Goal: Information Seeking & Learning: Find specific fact

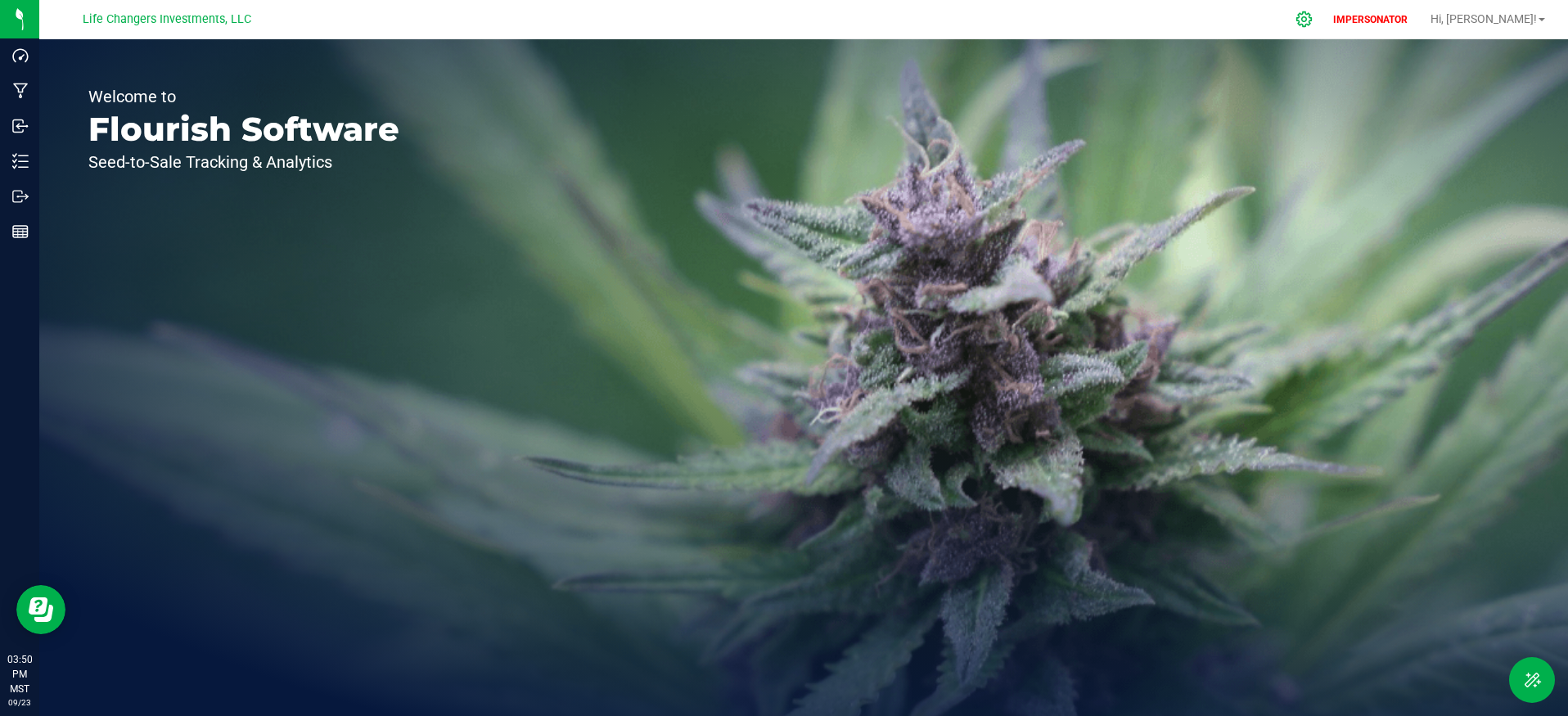
click at [1312, 25] on icon at bounding box center [1304, 19] width 18 height 18
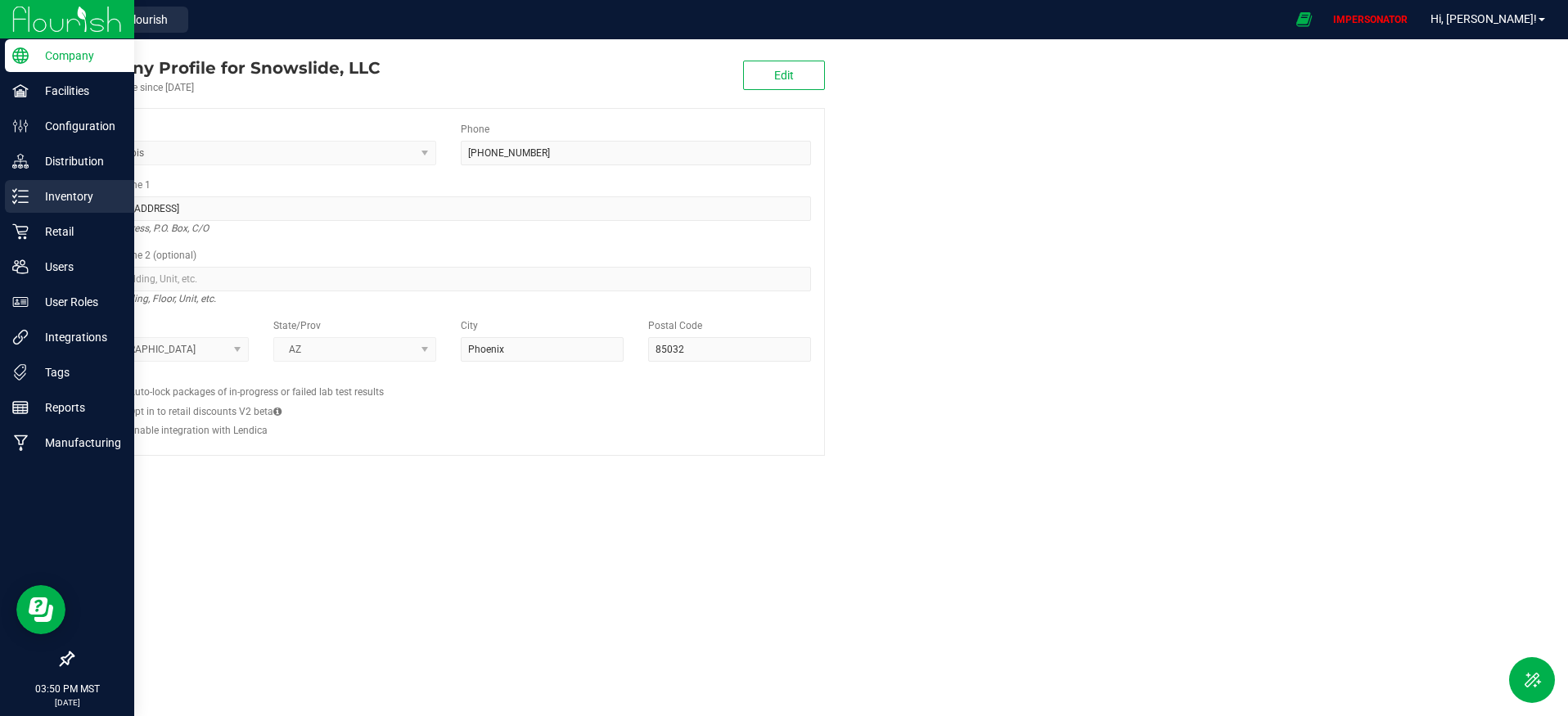
click at [63, 207] on div "Inventory" at bounding box center [69, 195] width 130 height 32
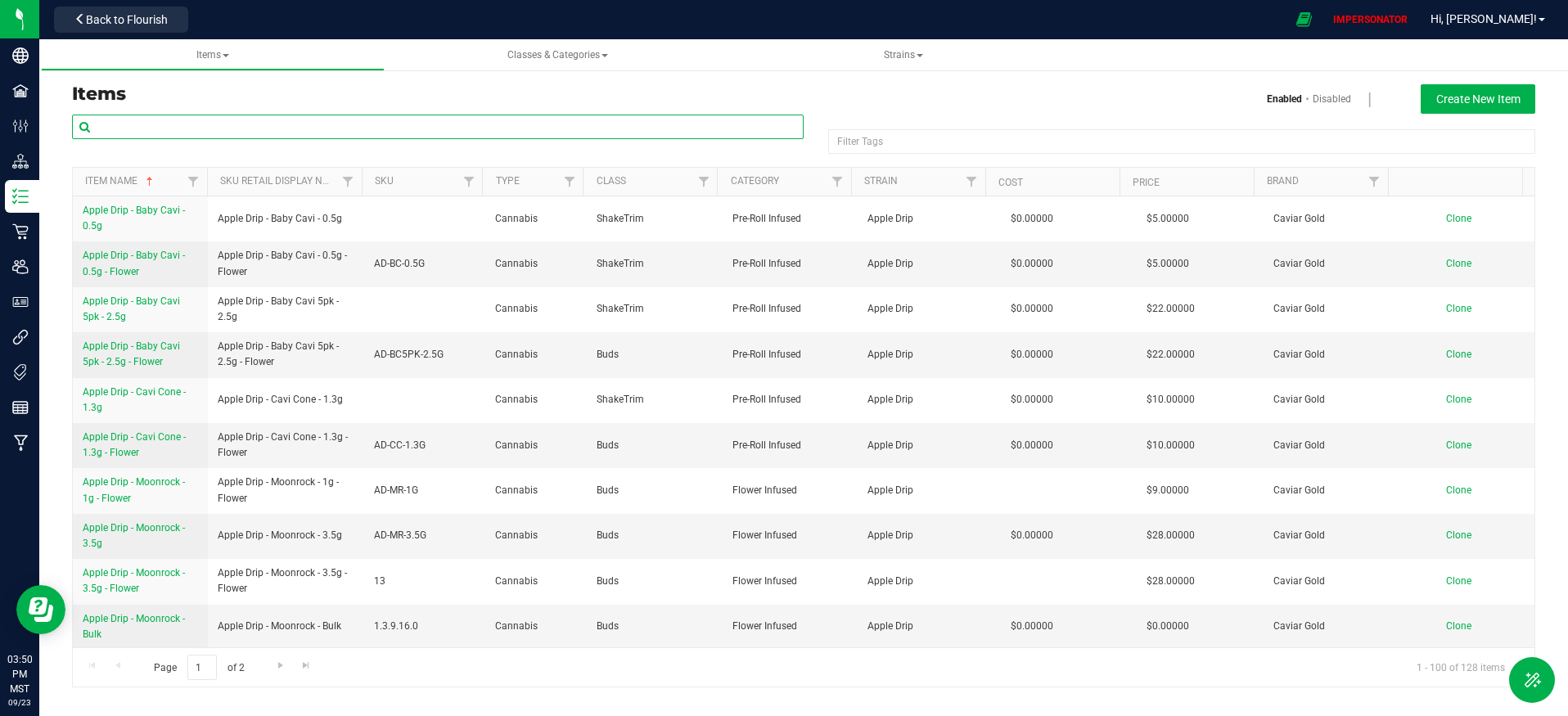
click at [284, 128] on input "text" at bounding box center [438, 127] width 732 height 25
paste input "King Cavi OG - Moonrock - 3.5g"
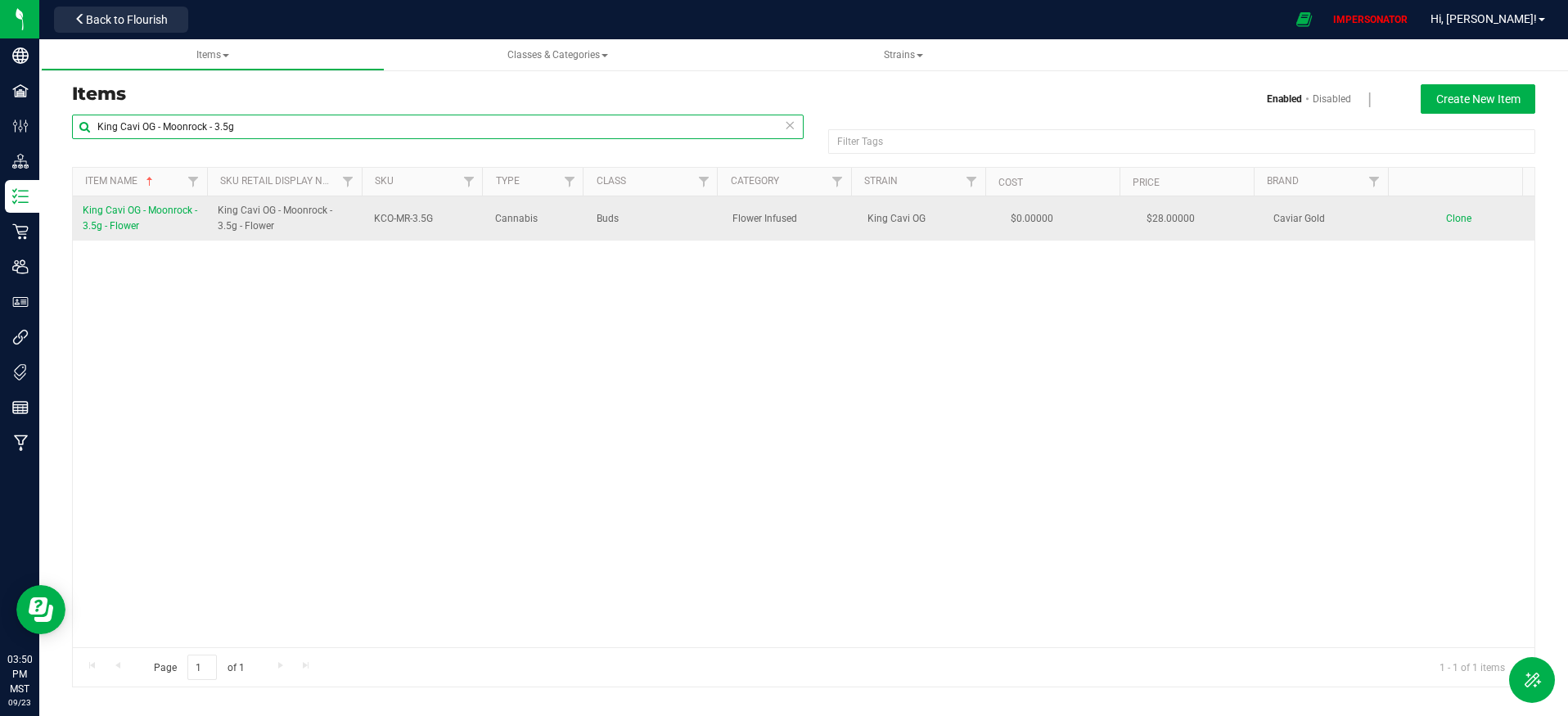
type input "King Cavi OG - Moonrock - 3.5g"
click at [125, 224] on span "King Cavi OG - Moonrock - 3.5g - Flower" at bounding box center [140, 218] width 115 height 27
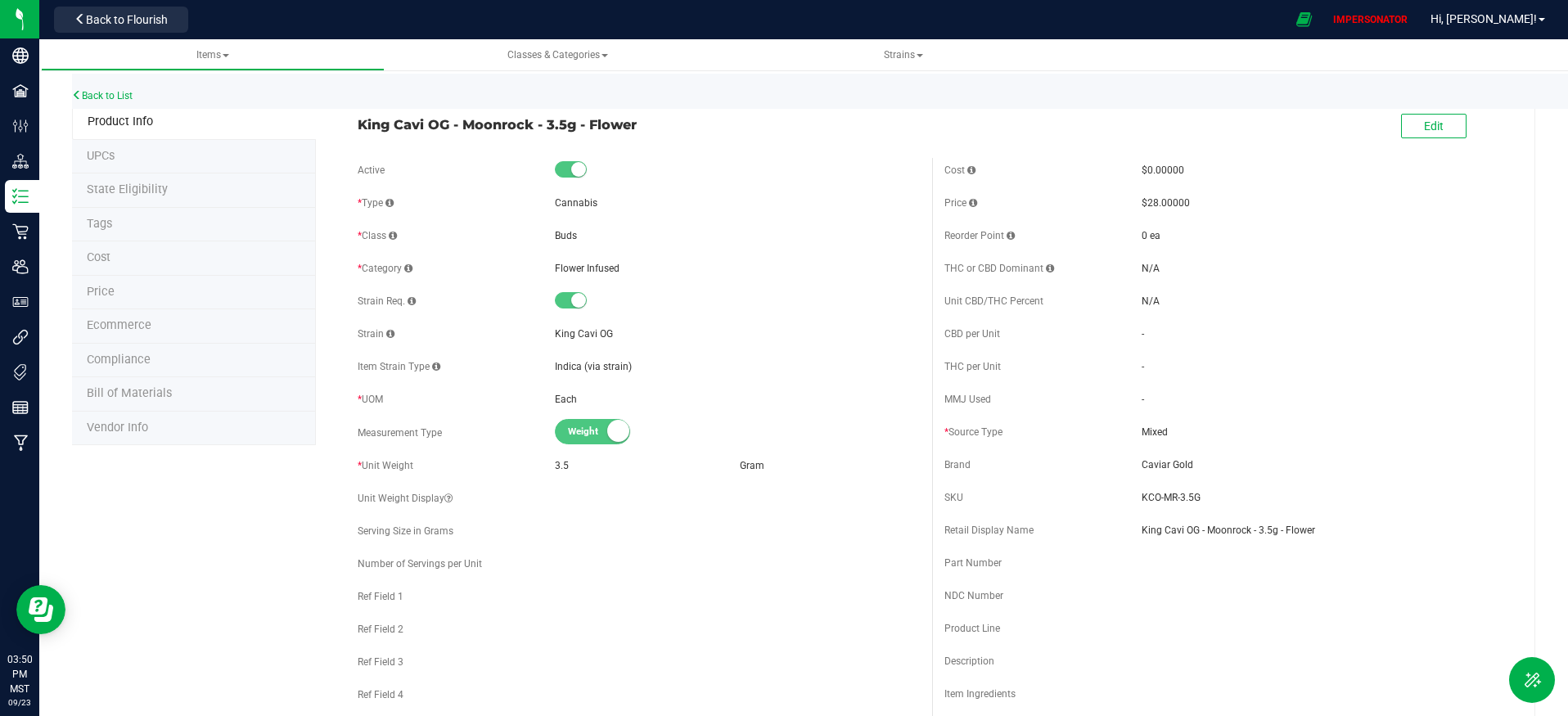
drag, startPoint x: 356, startPoint y: 123, endPoint x: 654, endPoint y: 127, distance: 298.0
click at [685, 132] on span "King Cavi OG - Moonrock - 3.5g - Flower" at bounding box center [639, 124] width 563 height 19
copy span "King Cavi OG - Moonrock - 3.5g - Flower"
click at [158, 163] on li "UPCs" at bounding box center [194, 157] width 244 height 34
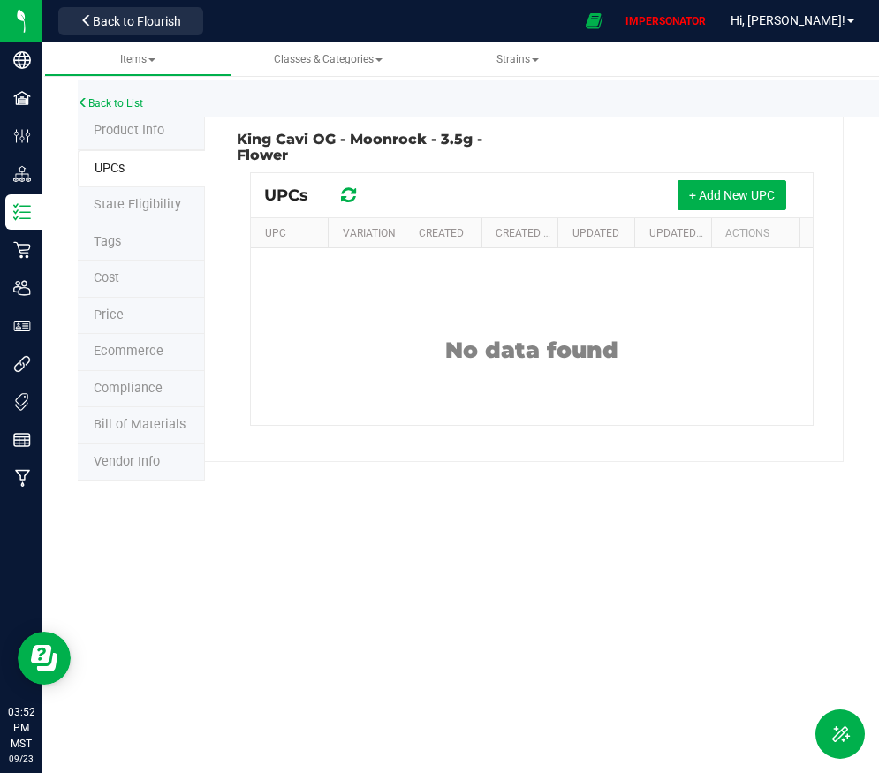
click at [151, 125] on span "Product Info" at bounding box center [129, 130] width 71 height 15
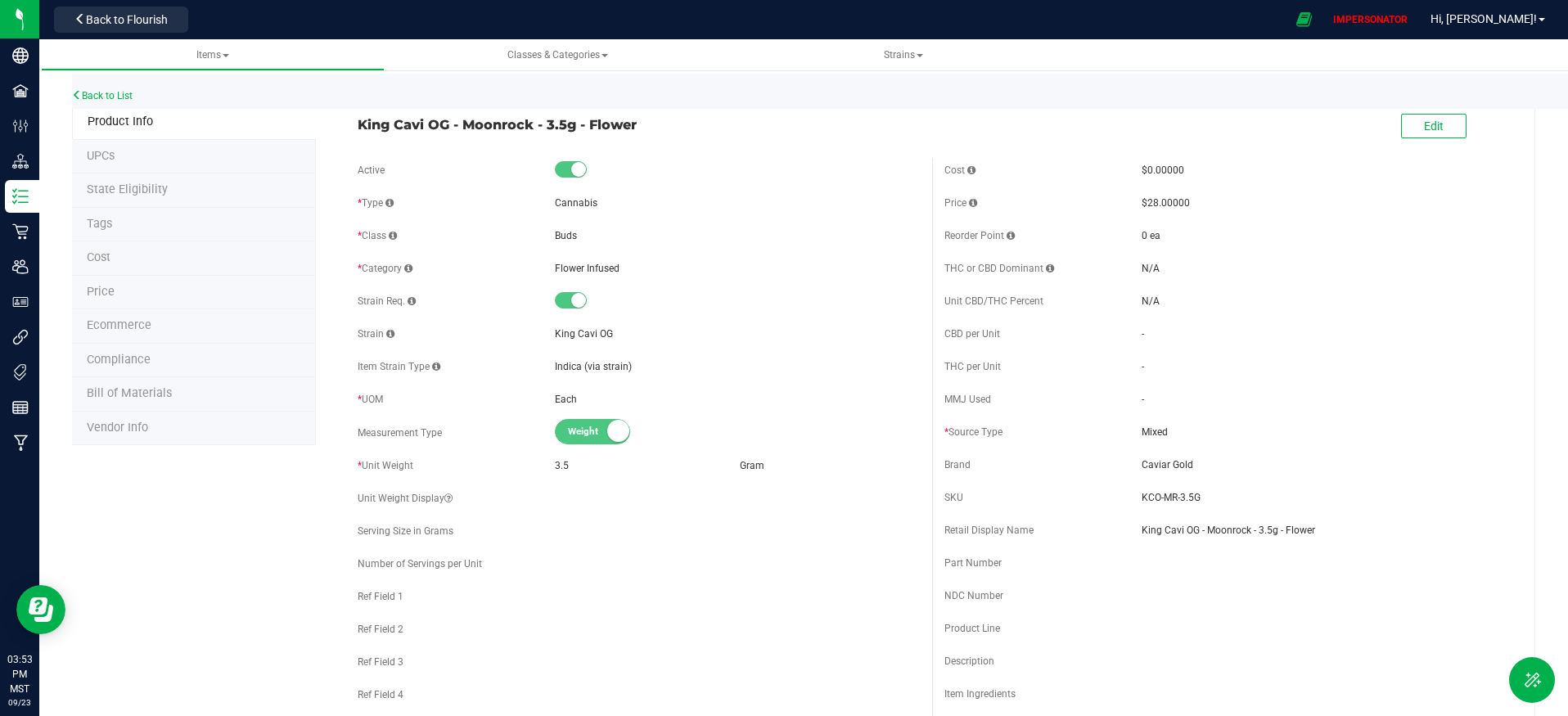
click at [132, 328] on span "Ecommerce" at bounding box center [119, 325] width 65 height 14
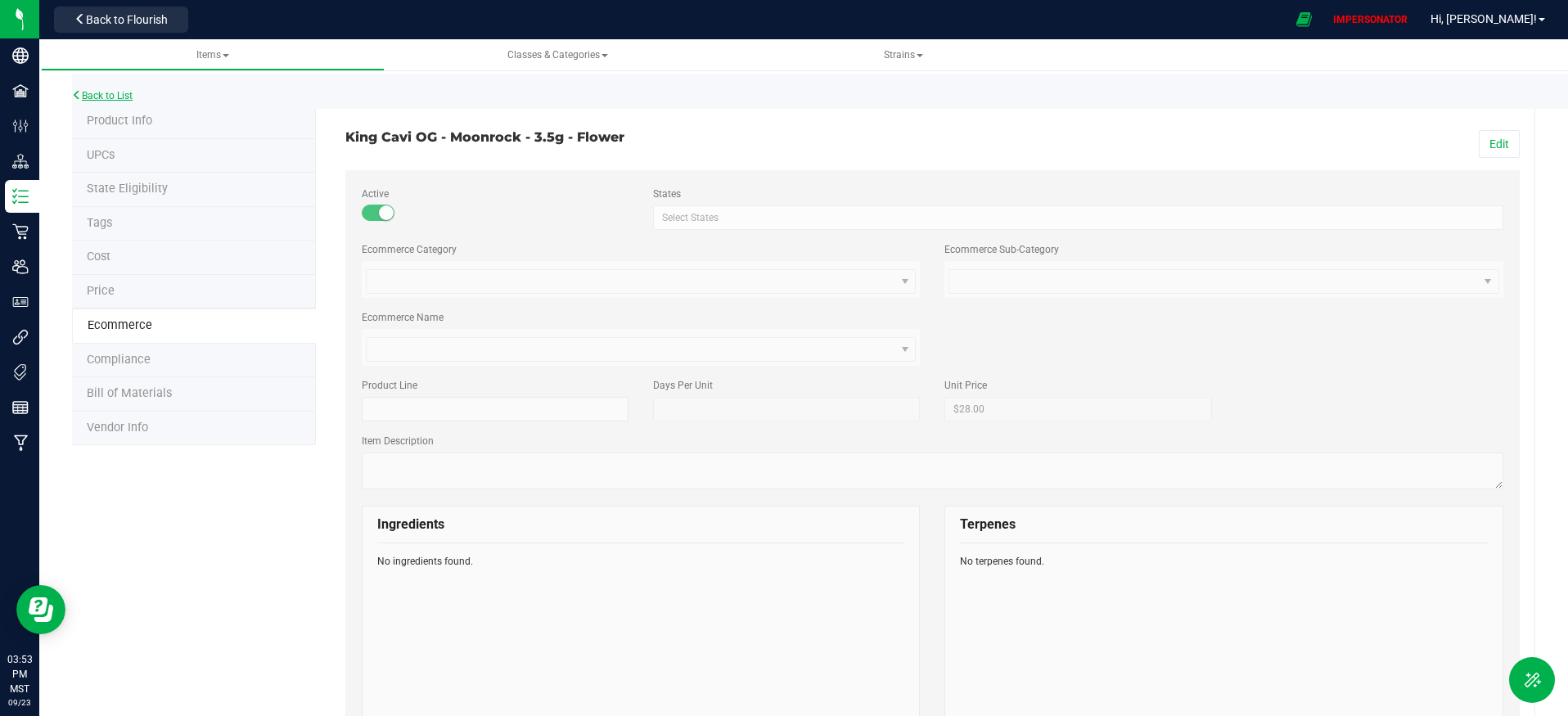
click at [119, 93] on link "Back to List" at bounding box center [102, 95] width 60 height 11
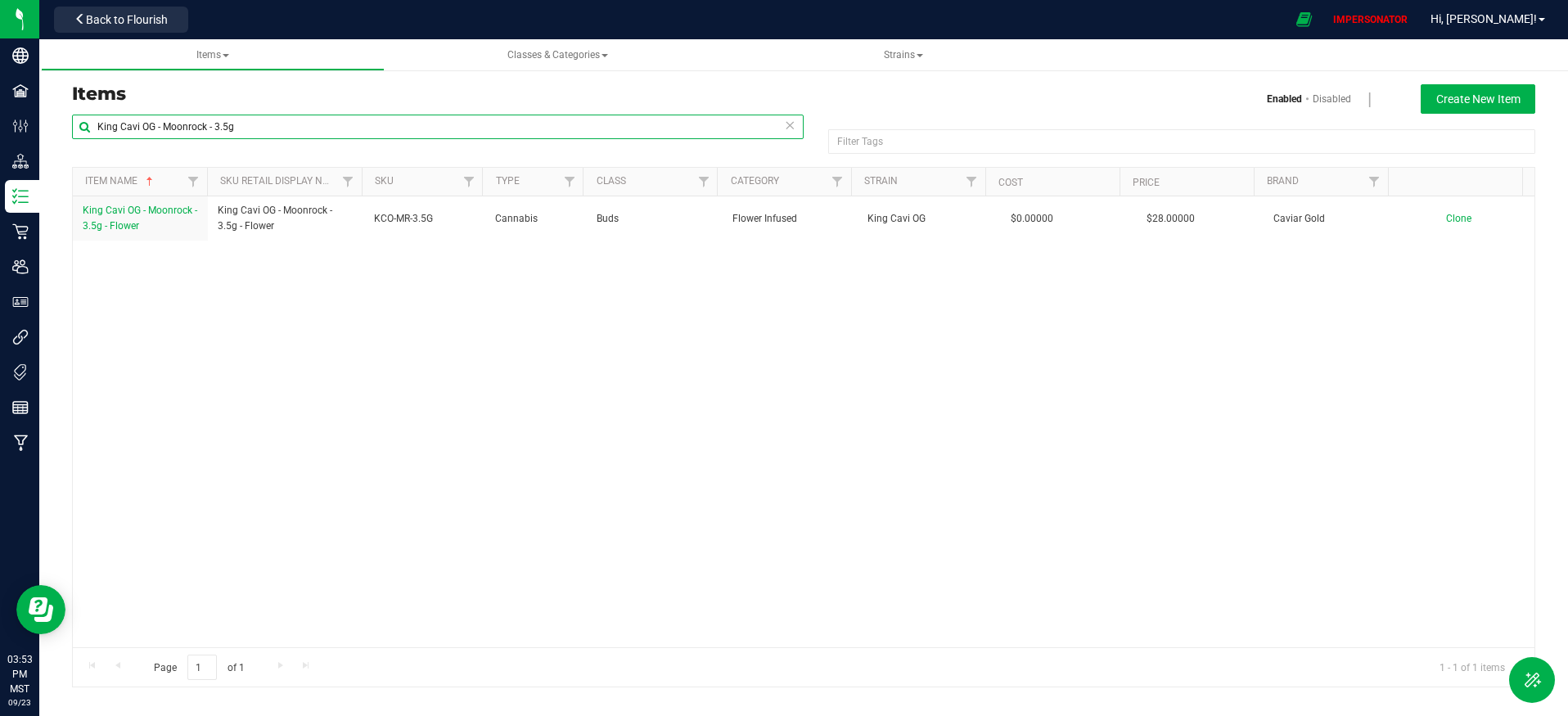
drag, startPoint x: 259, startPoint y: 128, endPoint x: 158, endPoint y: 124, distance: 101.1
click at [158, 124] on input "King Cavi OG - Moonrock - 3.5g" at bounding box center [438, 127] width 732 height 25
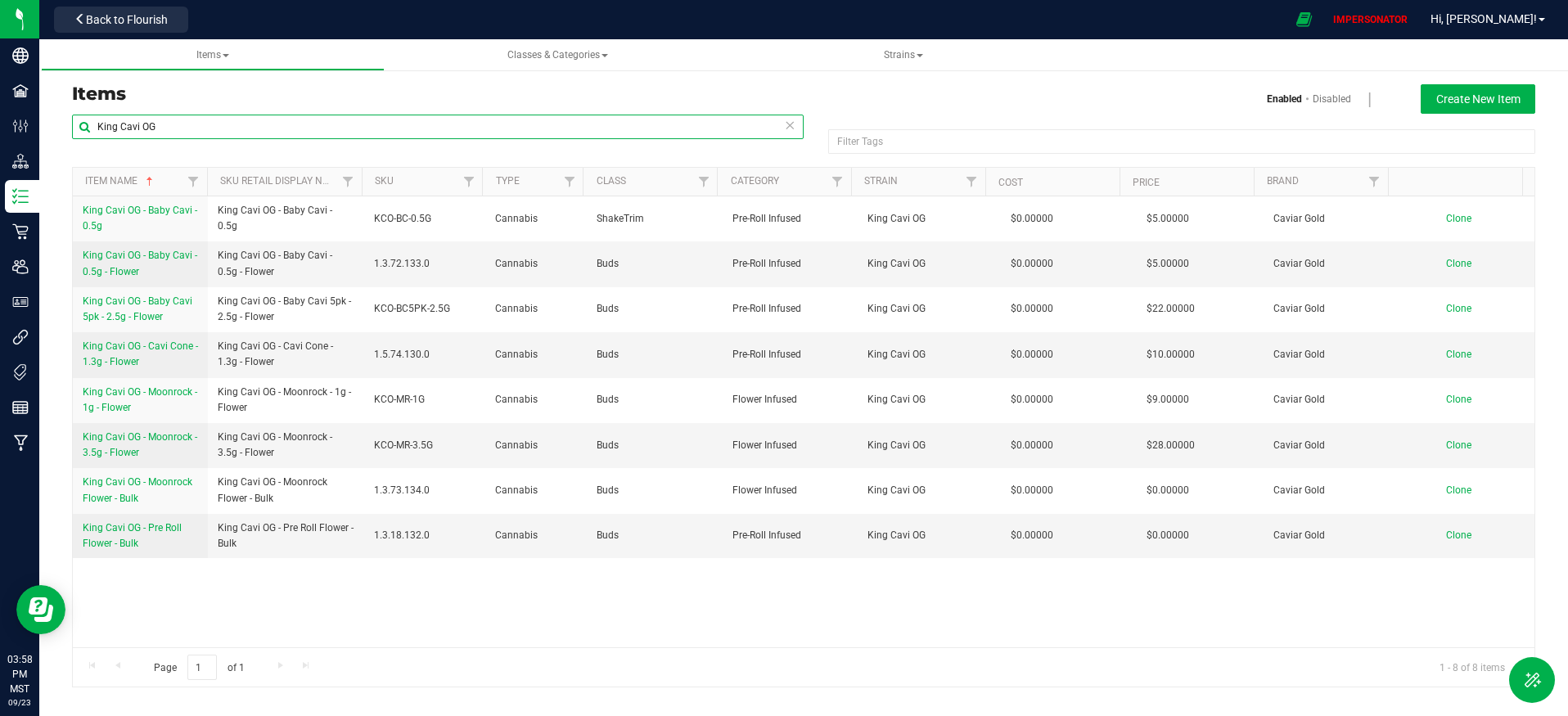
drag, startPoint x: 184, startPoint y: 136, endPoint x: 123, endPoint y: 129, distance: 61.4
click at [123, 129] on input "King Cavi OG" at bounding box center [438, 127] width 732 height 25
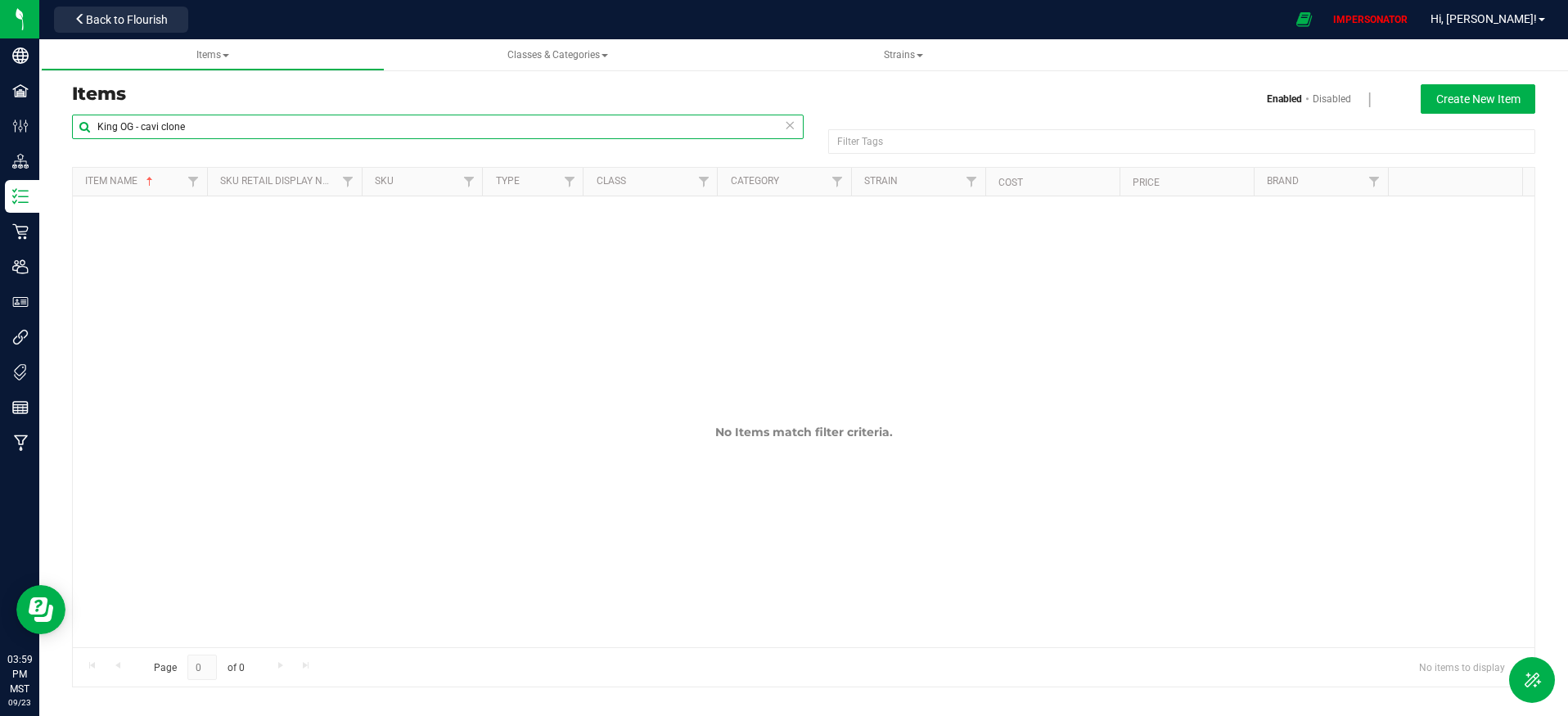
click at [119, 126] on input "King OG - cavi clone" at bounding box center [438, 127] width 732 height 25
click at [191, 130] on input "King Cavi OG - cavi clone" at bounding box center [438, 127] width 732 height 25
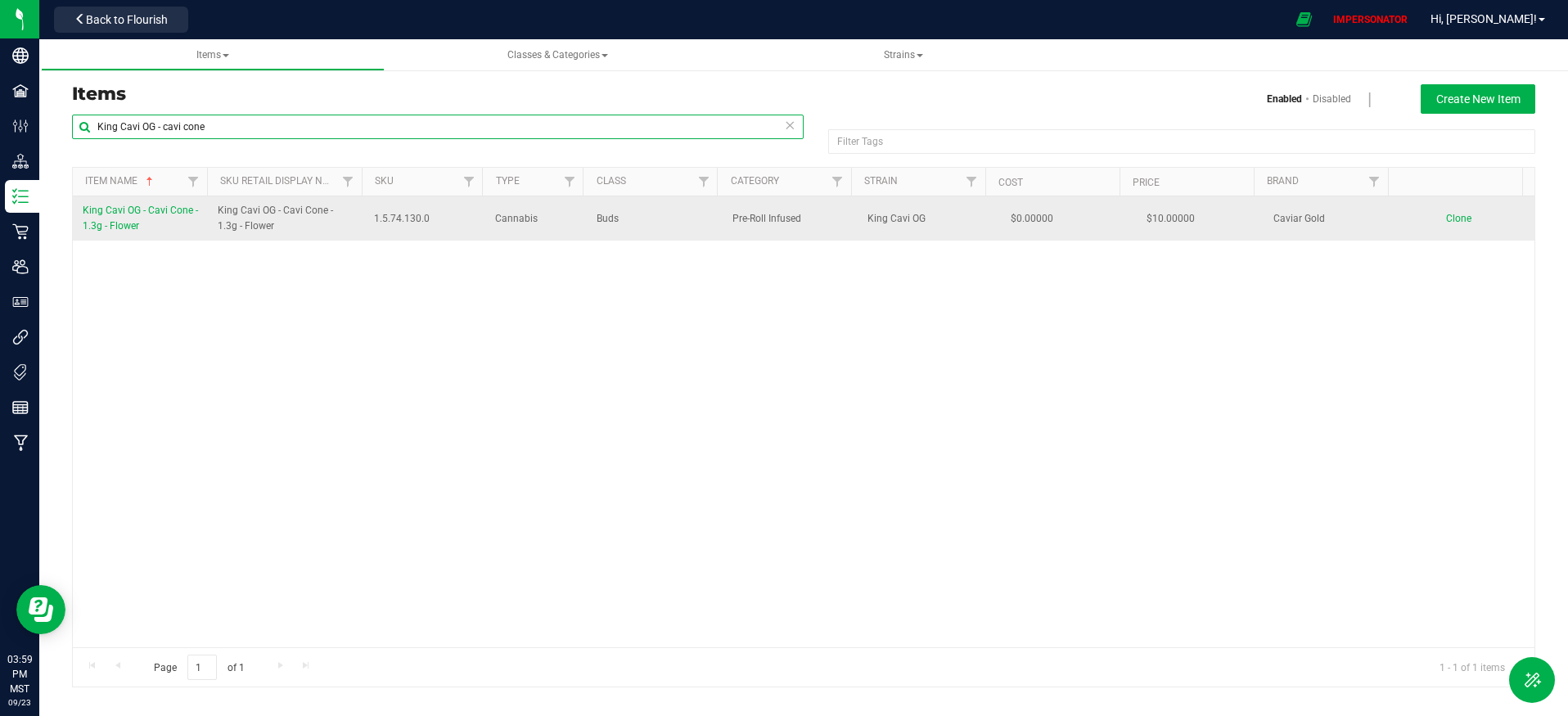
type input "King Cavi OG - cavi cone"
click at [112, 221] on span "King Cavi OG - Cavi Cone - 1.3g - Flower" at bounding box center [140, 218] width 116 height 27
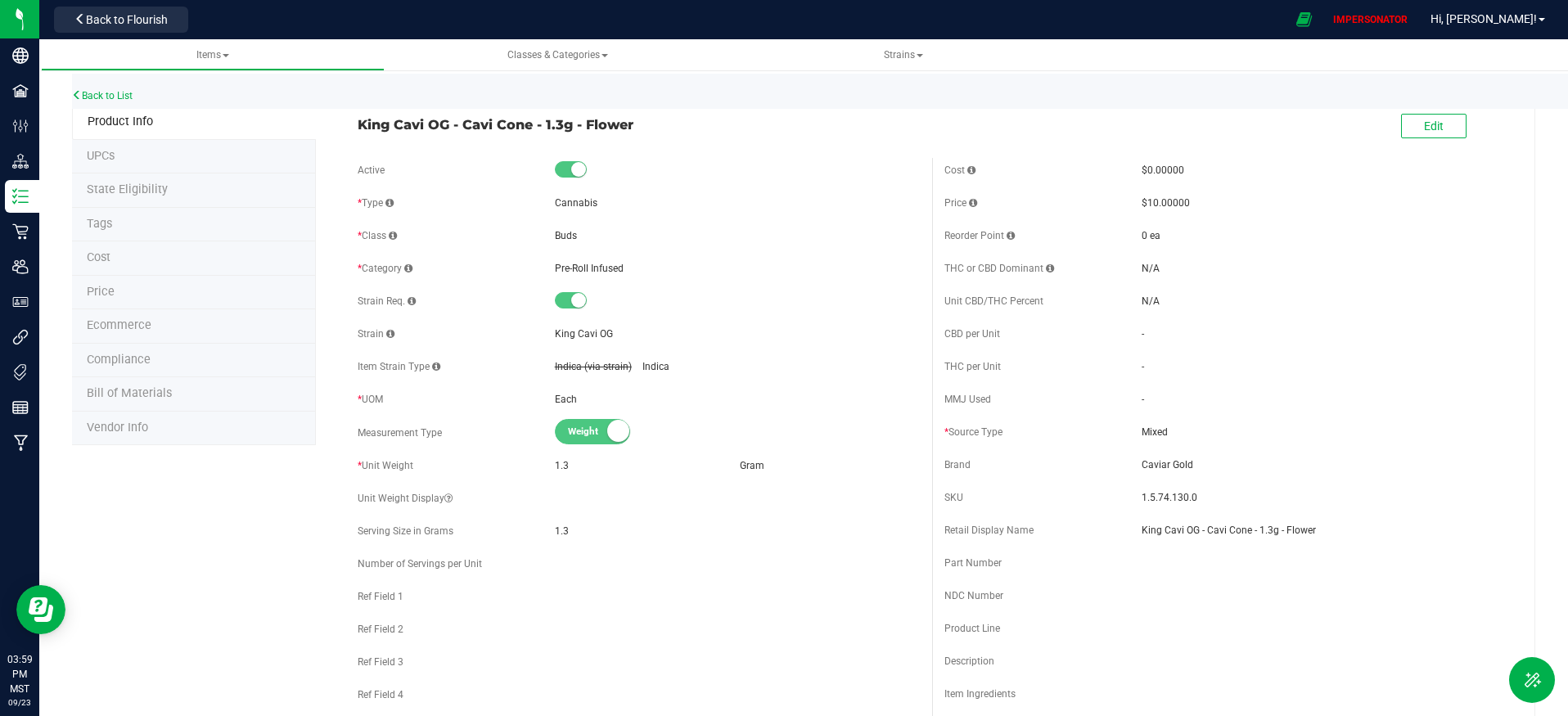
click at [144, 329] on span "Ecommerce" at bounding box center [119, 325] width 65 height 14
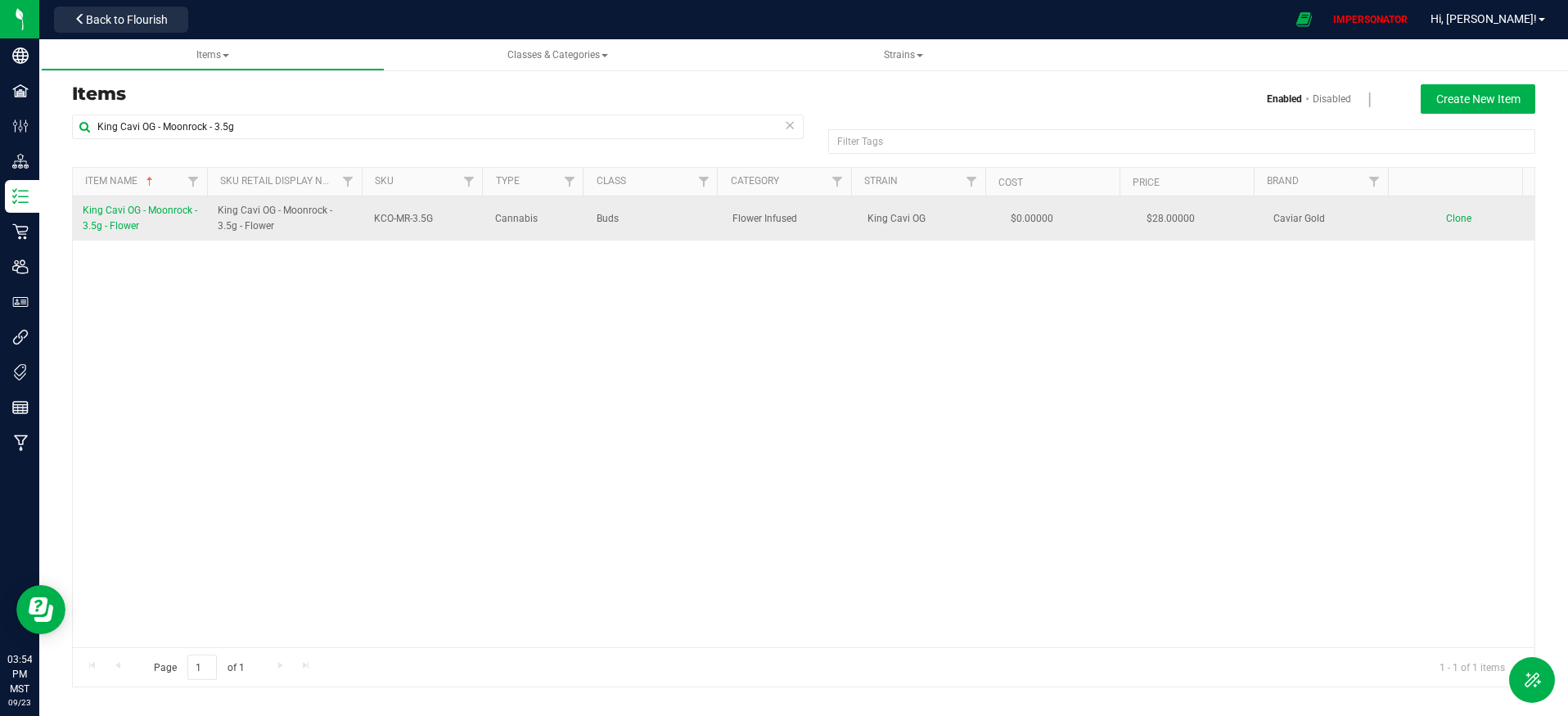
click at [120, 228] on span "King Cavi OG - Moonrock - 3.5g - Flower" at bounding box center [140, 218] width 115 height 27
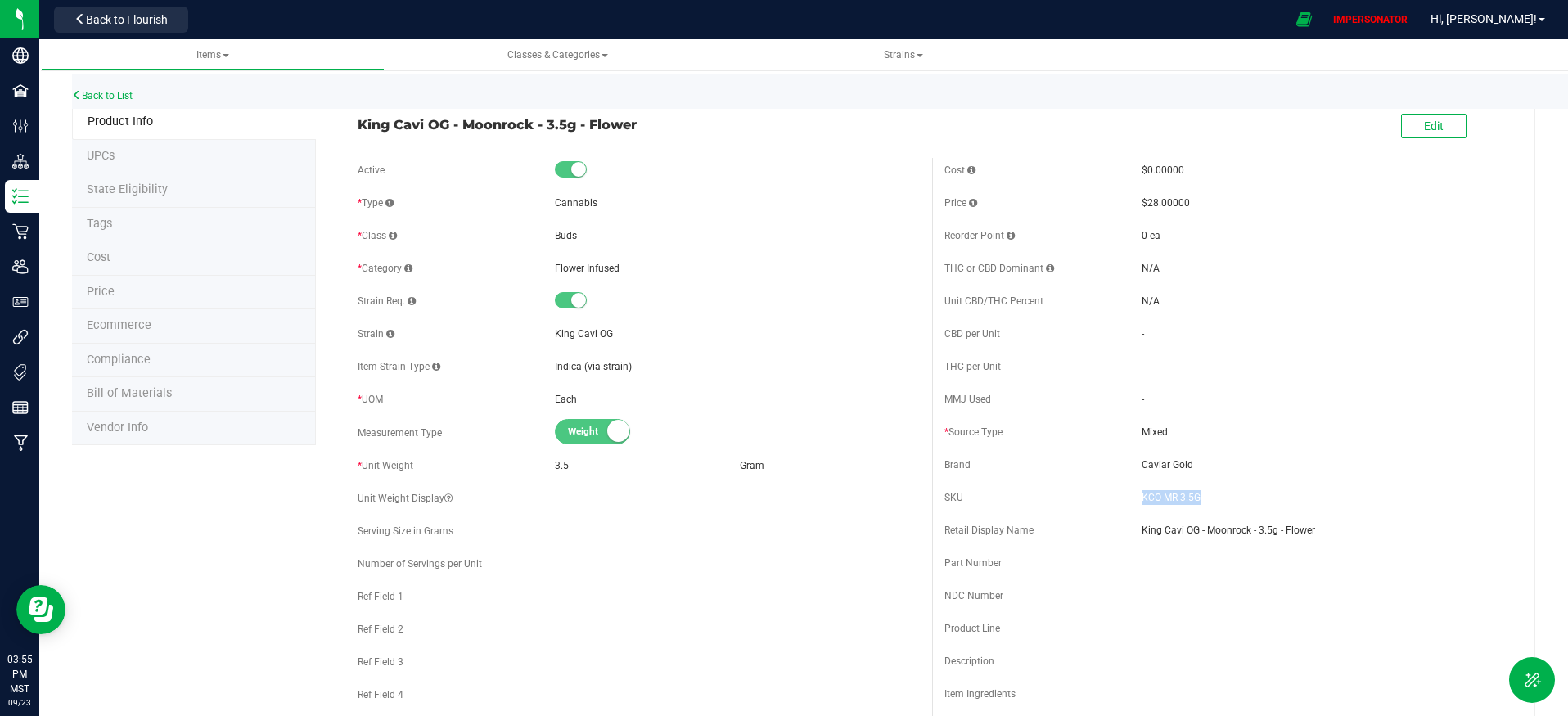
drag, startPoint x: 1198, startPoint y: 493, endPoint x: 1130, endPoint y: 494, distance: 68.0
click at [1130, 494] on div "SKU KCO-MR-3.5G" at bounding box center [1226, 497] width 563 height 25
copy div "KCO-MR-3.5G"
click at [1006, 505] on div "SKU KCO-MR-3.5G" at bounding box center [1226, 497] width 563 height 25
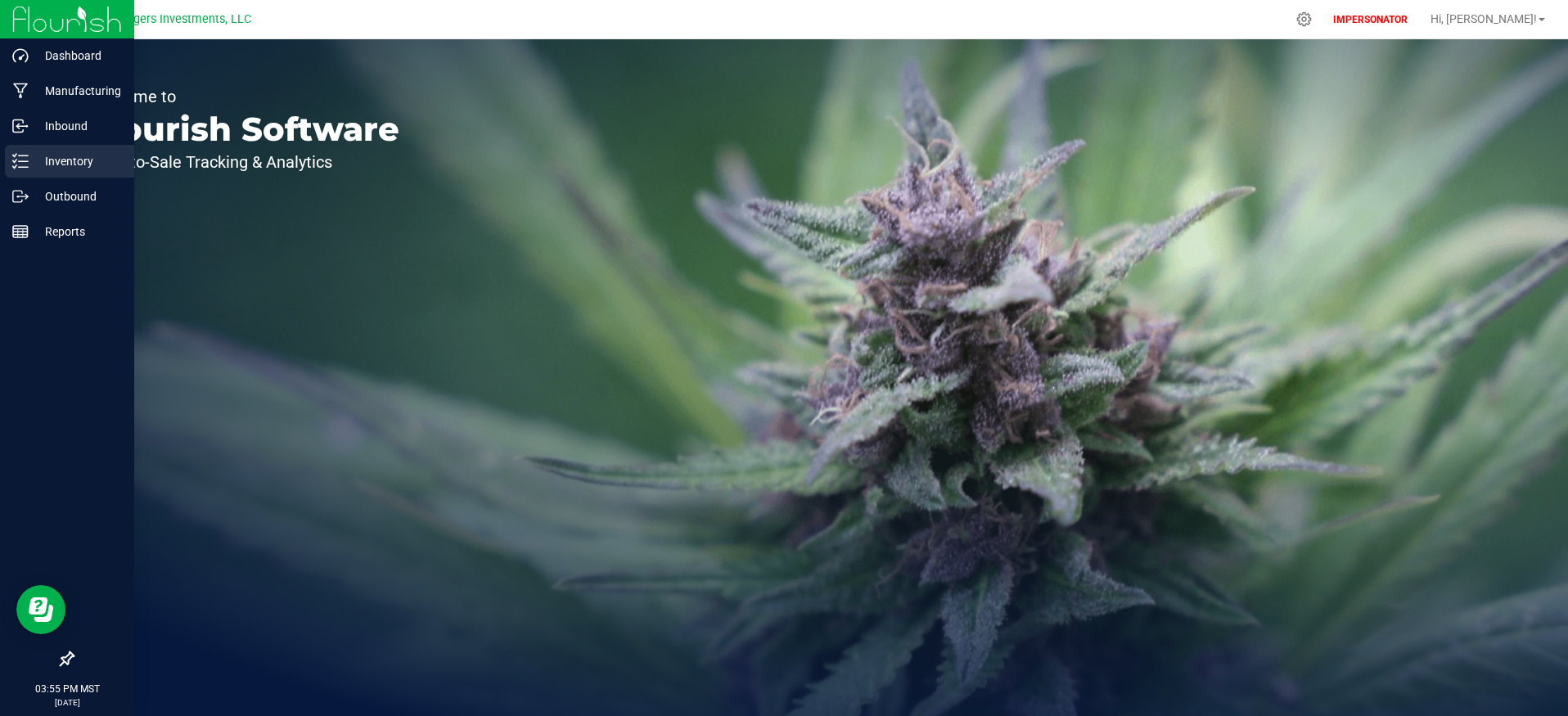
click at [60, 167] on p "Inventory" at bounding box center [78, 160] width 98 height 19
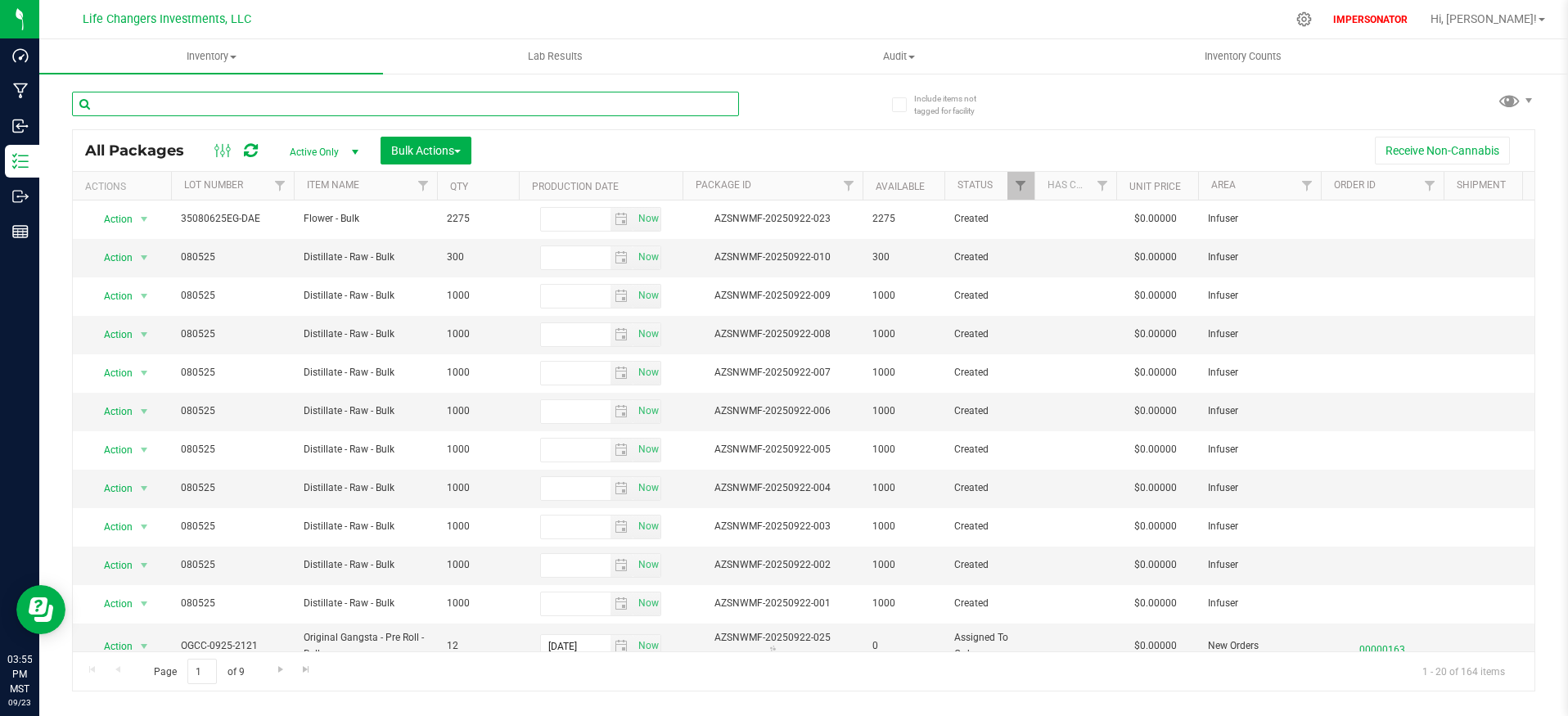
click at [317, 102] on input "text" at bounding box center [406, 104] width 667 height 25
click at [215, 53] on span "Inventory" at bounding box center [210, 57] width 344 height 15
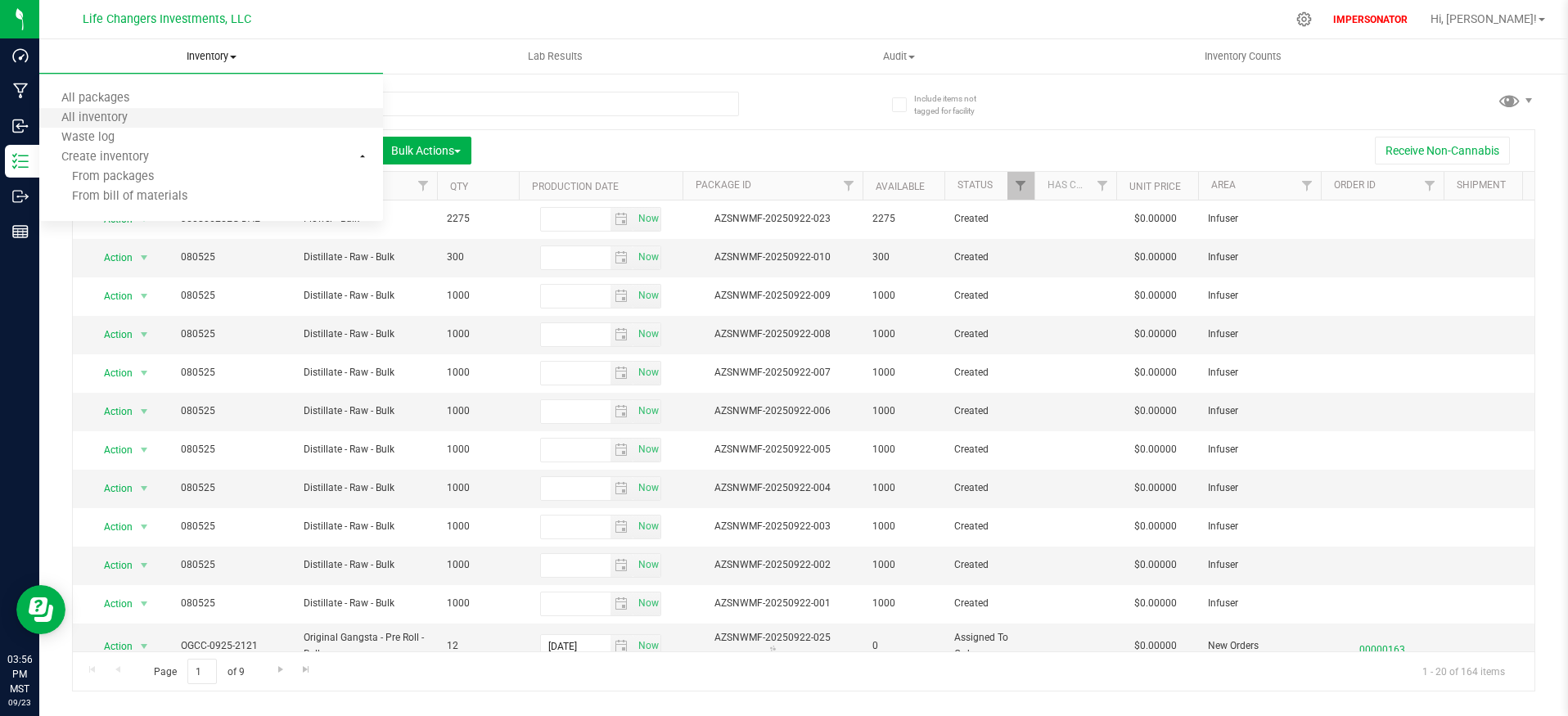
click at [198, 111] on li "All inventory" at bounding box center [210, 119] width 344 height 19
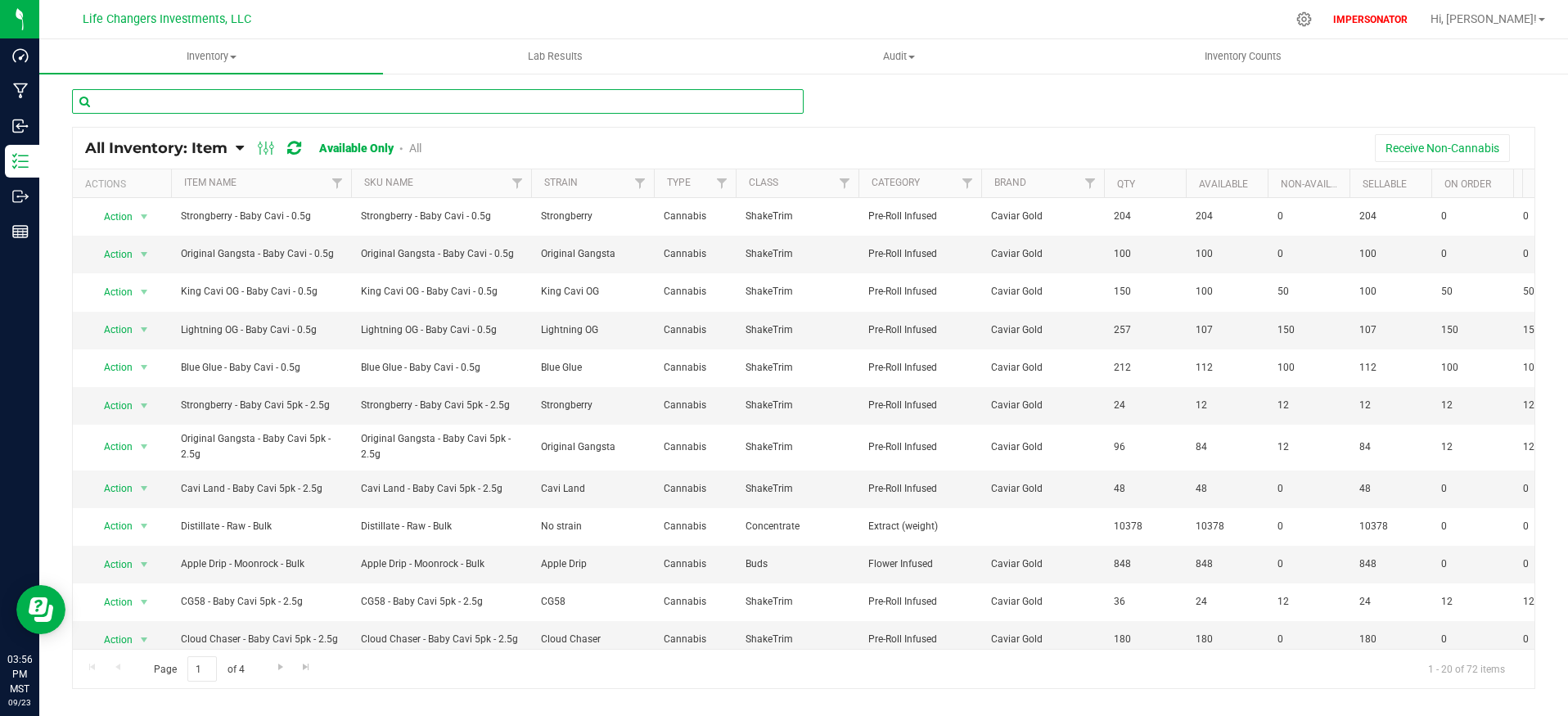
click at [242, 98] on input "text" at bounding box center [438, 101] width 732 height 25
paste input "King Cavi OG - Moonrock - 3.5g - Flower"
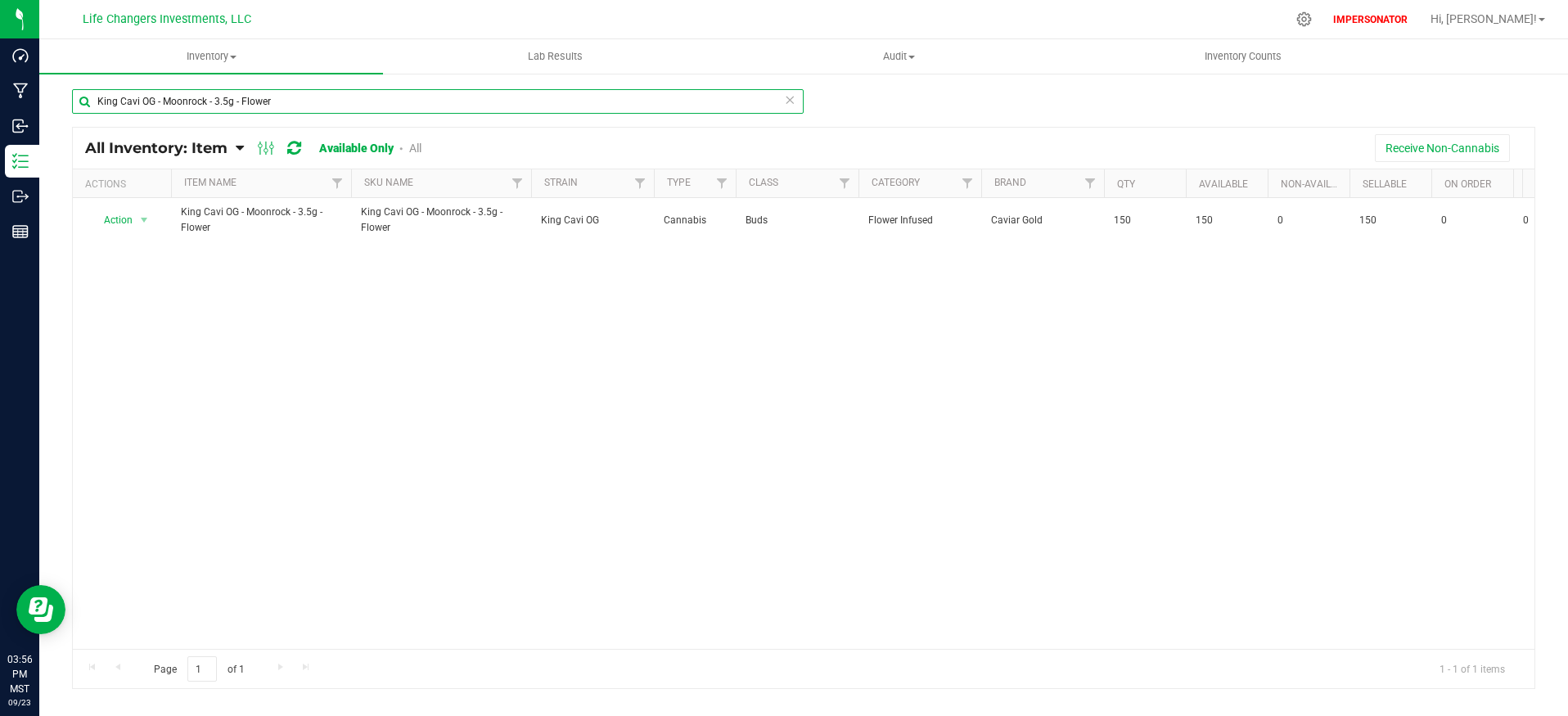
type input "King Cavi OG - Moonrock - 3.5g - Flower"
click at [650, 434] on div "Action Action Global inventory View packages King Cavi OG - Moonrock - 3.5g - F…" at bounding box center [804, 423] width 1461 height 451
drag, startPoint x: 1208, startPoint y: 306, endPoint x: 1163, endPoint y: 311, distance: 45.3
click at [1205, 306] on div "Action Action Global inventory View packages King Cavi OG - Moonrock - 3.5g - F…" at bounding box center [804, 423] width 1461 height 451
click at [415, 377] on div "Action Action Global inventory View packages King Cavi OG - Moonrock - 3.5g - F…" at bounding box center [804, 423] width 1461 height 451
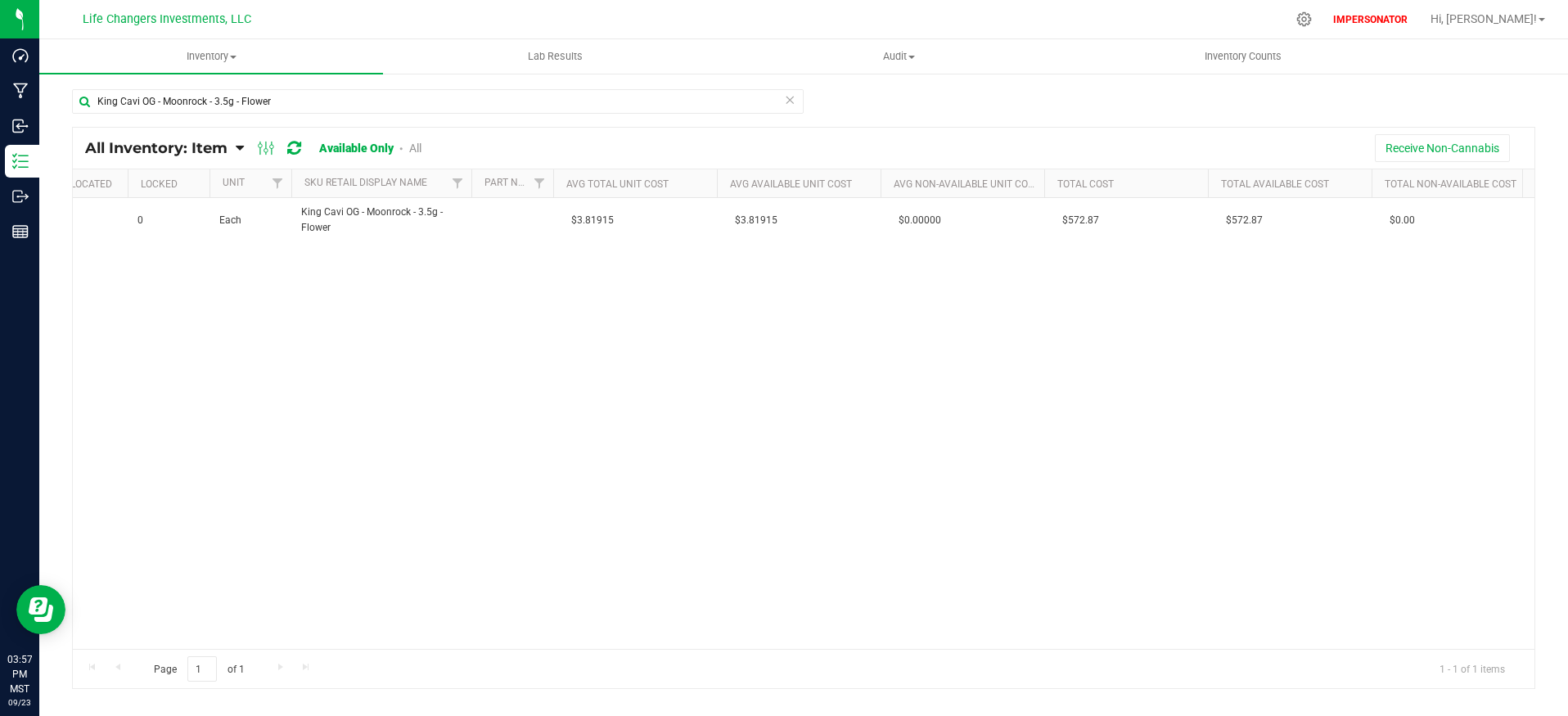
scroll to position [0, 1996]
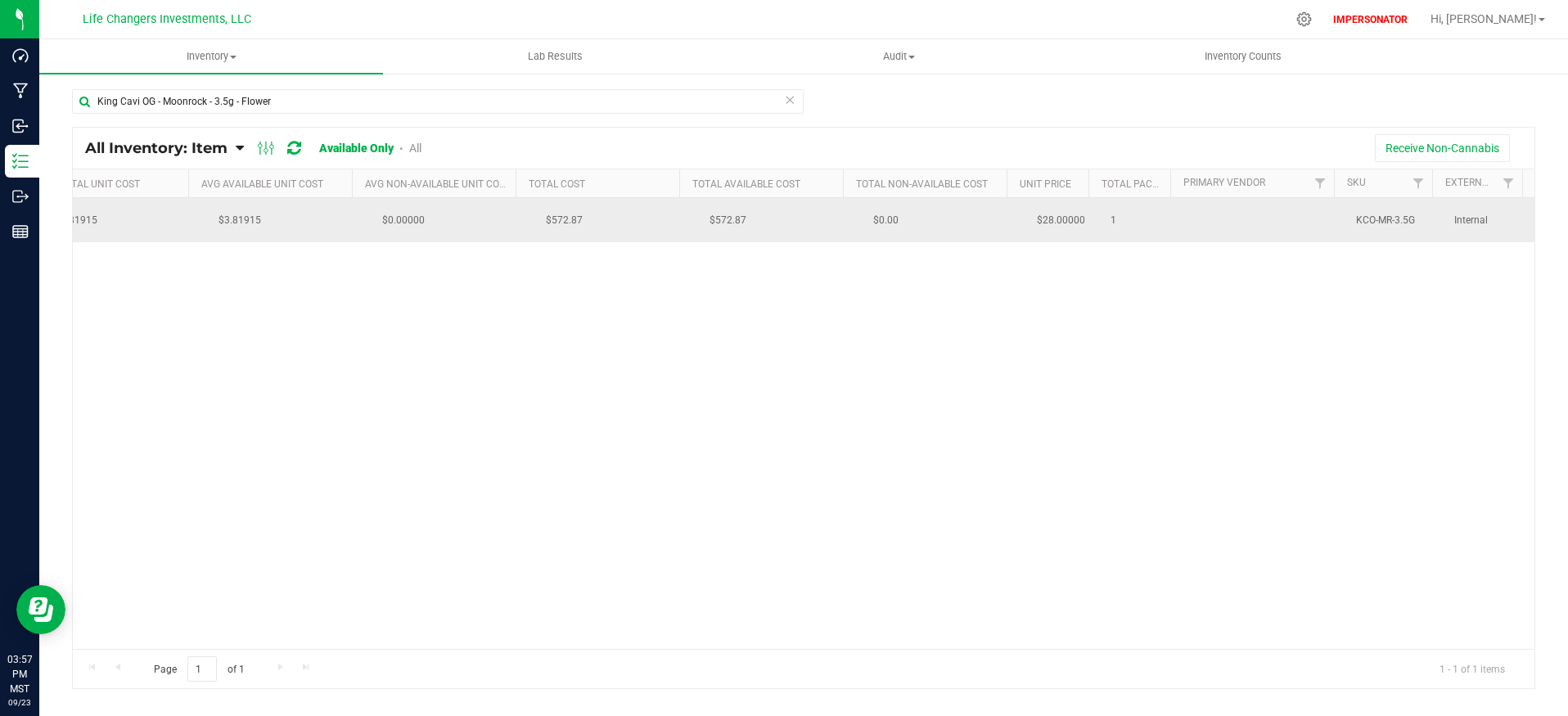
drag, startPoint x: 1411, startPoint y: 218, endPoint x: 1331, endPoint y: 216, distance: 80.0
copy tr "KCO-MR-3.5G"
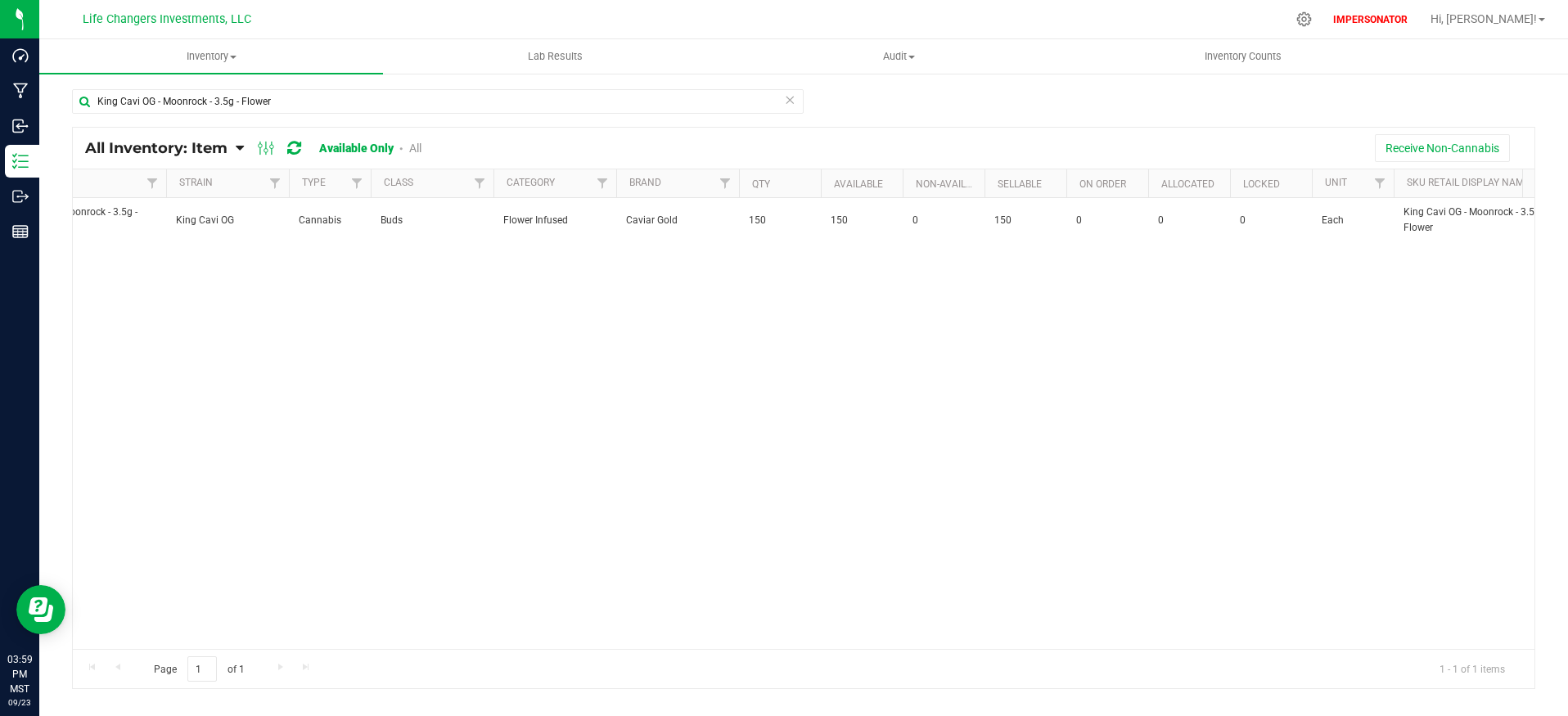
scroll to position [0, 851]
